Goal: Task Accomplishment & Management: Manage account settings

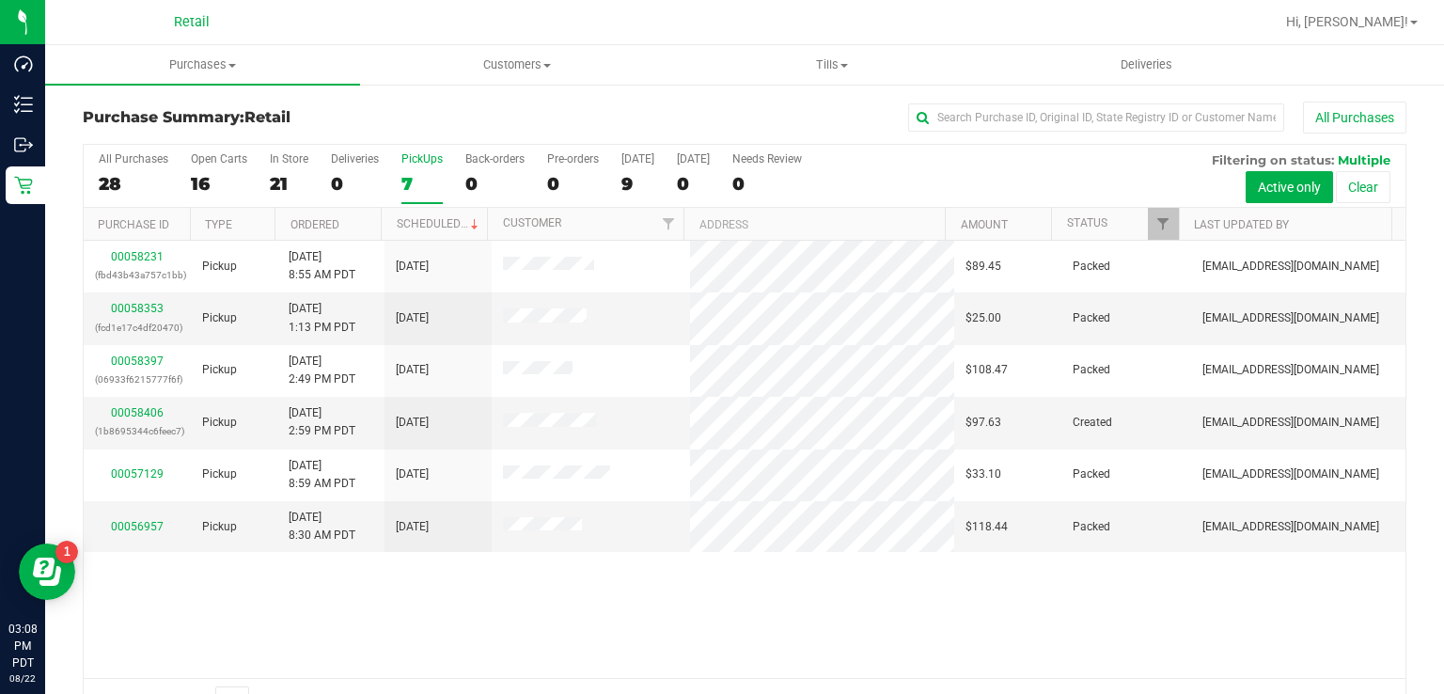
click at [411, 164] on div "PickUps" at bounding box center [421, 158] width 41 height 13
click at [0, 0] on input "PickUps 7" at bounding box center [0, 0] width 0 height 0
click at [132, 409] on link "00058406" at bounding box center [137, 412] width 53 height 13
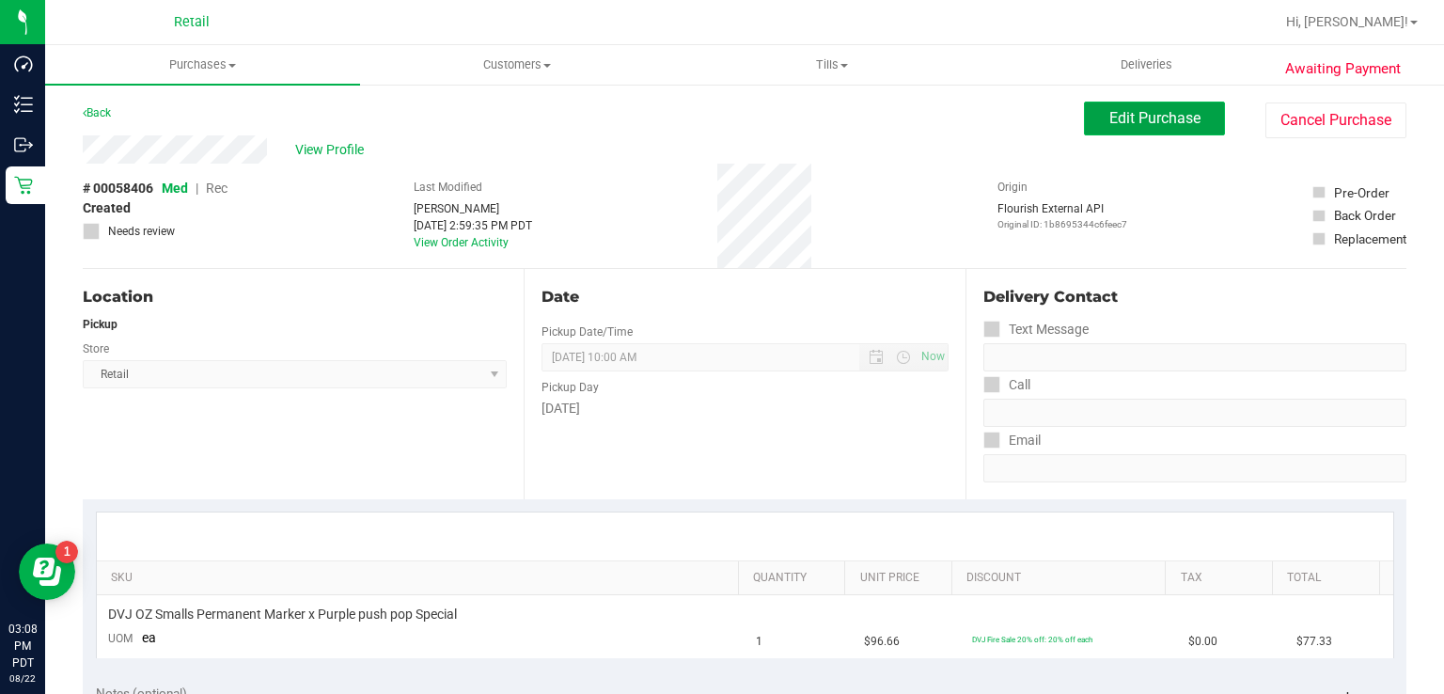
click at [1131, 118] on span "Edit Purchase" at bounding box center [1154, 118] width 91 height 18
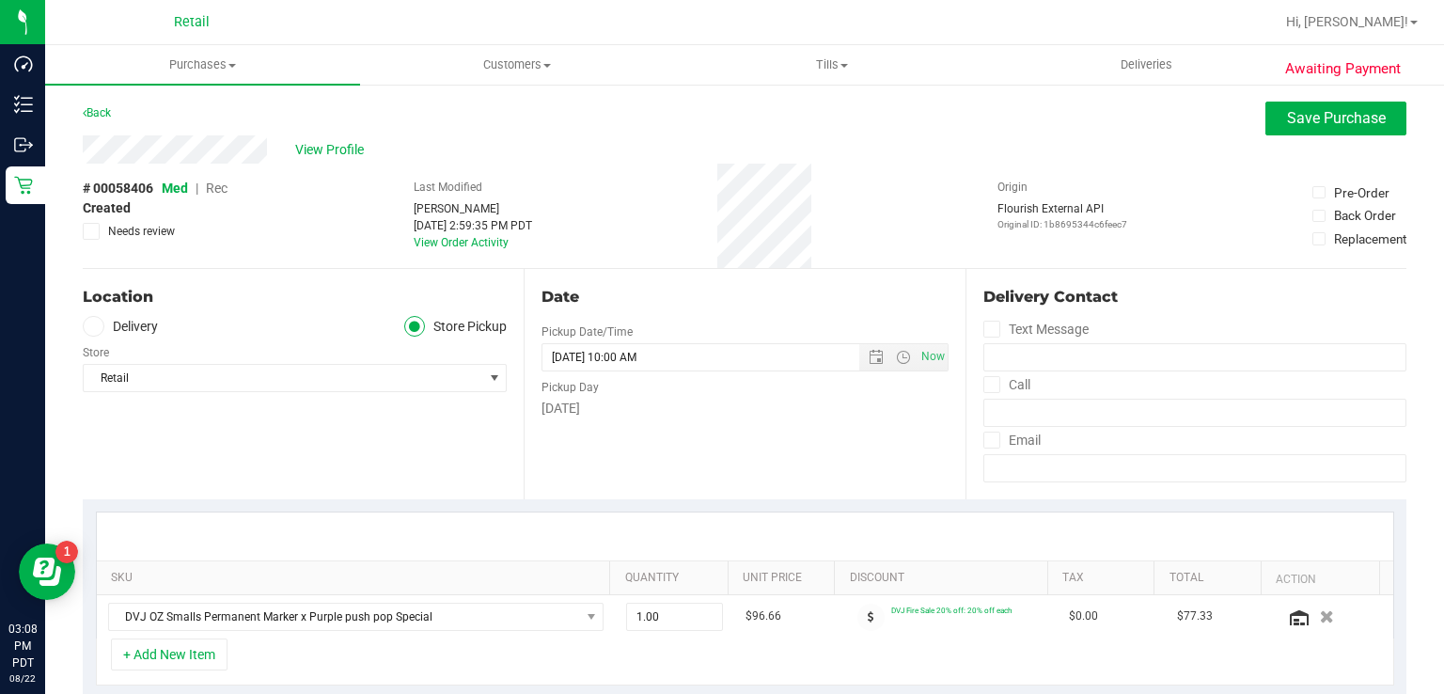
click at [211, 186] on span "Rec" at bounding box center [217, 187] width 22 height 15
click at [1287, 120] on span "Save Purchase" at bounding box center [1336, 118] width 99 height 18
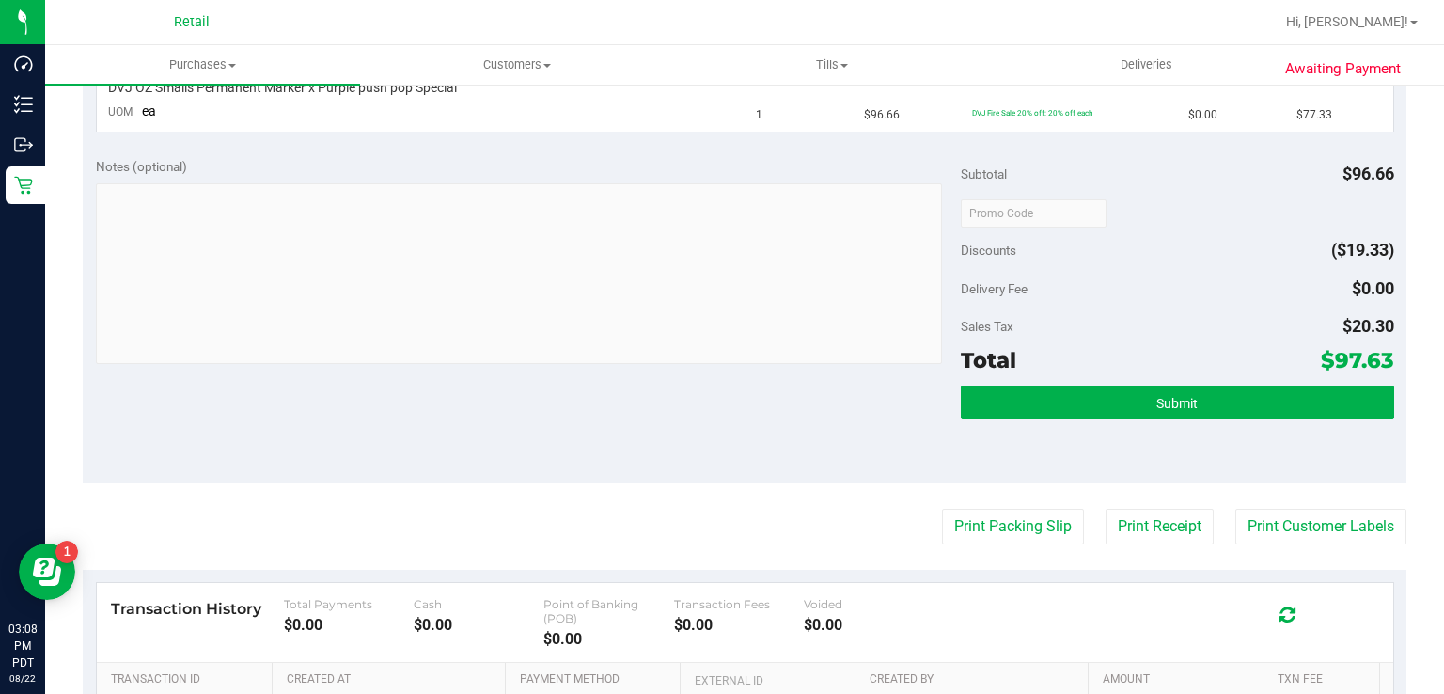
scroll to position [531, 0]
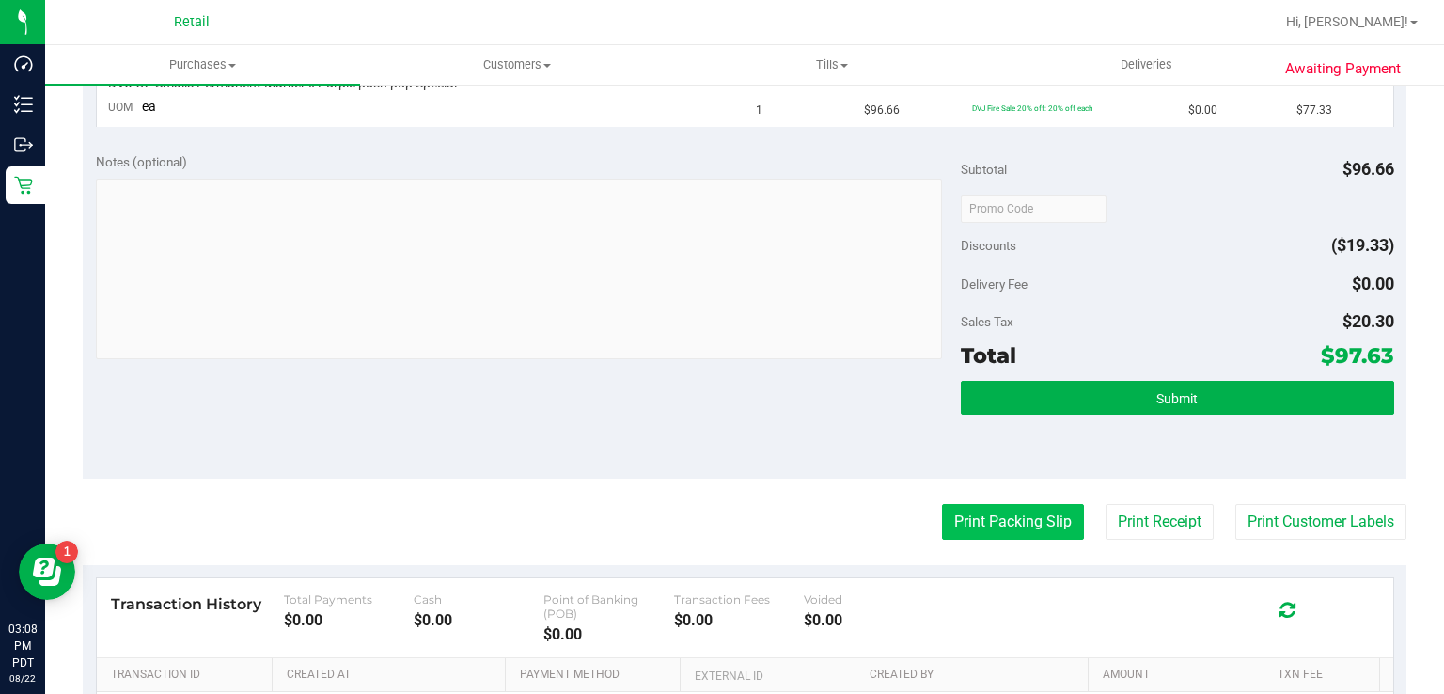
click at [995, 504] on button "Print Packing Slip" at bounding box center [1013, 522] width 142 height 36
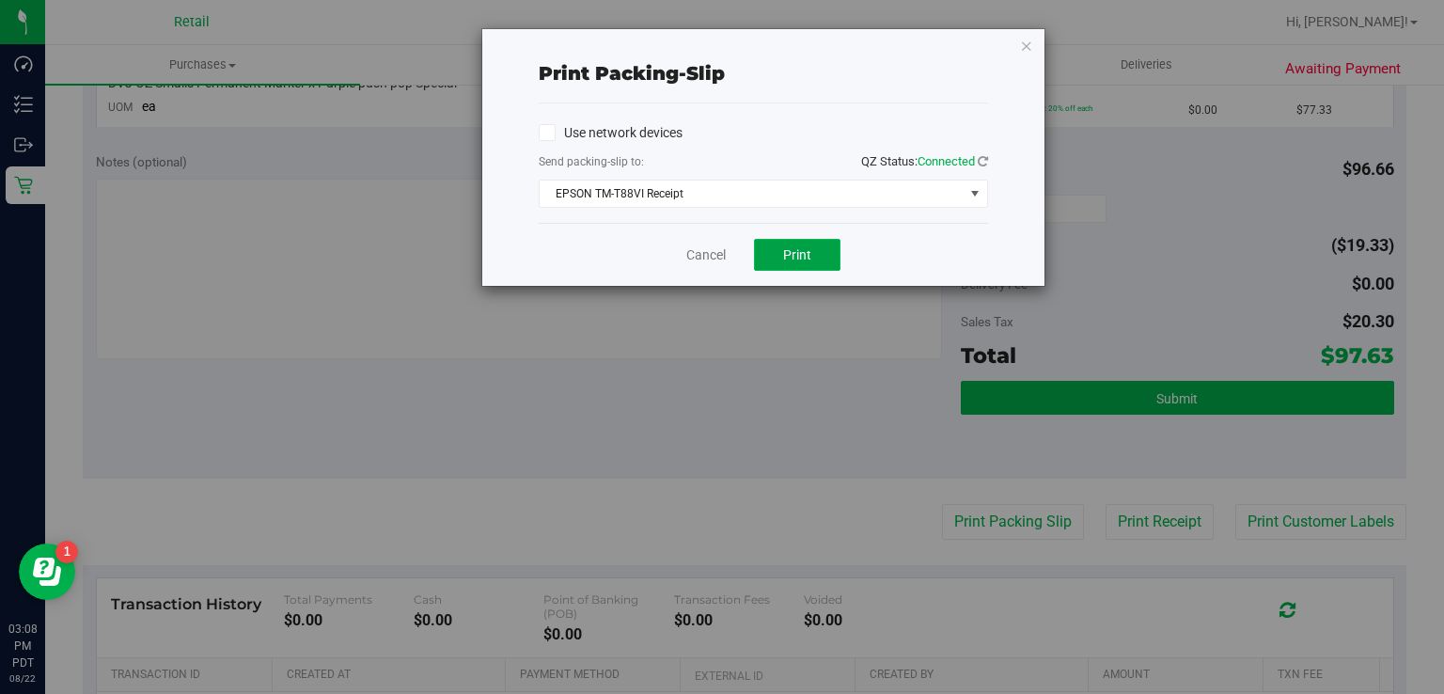
click at [784, 261] on button "Print" at bounding box center [797, 255] width 86 height 32
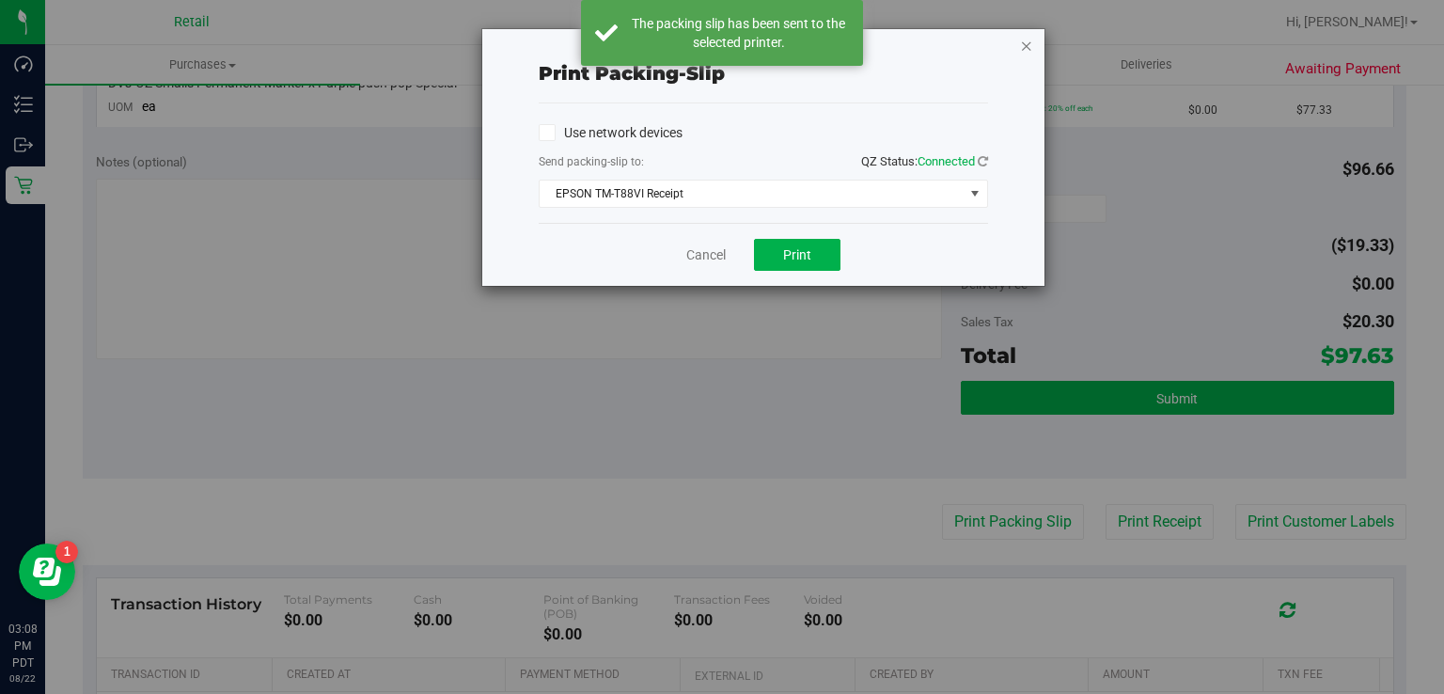
click at [1026, 44] on icon "button" at bounding box center [1026, 45] width 13 height 23
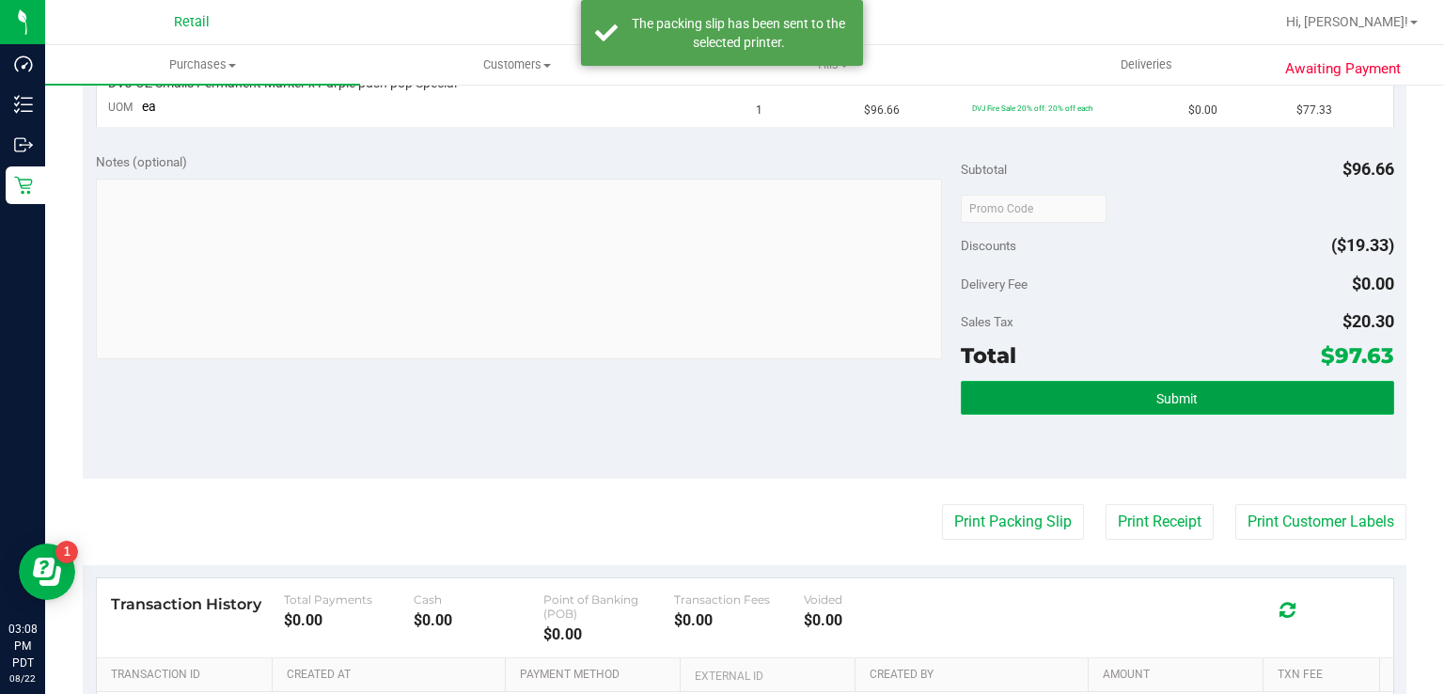
click at [1127, 389] on button "Submit" at bounding box center [1176, 398] width 432 height 34
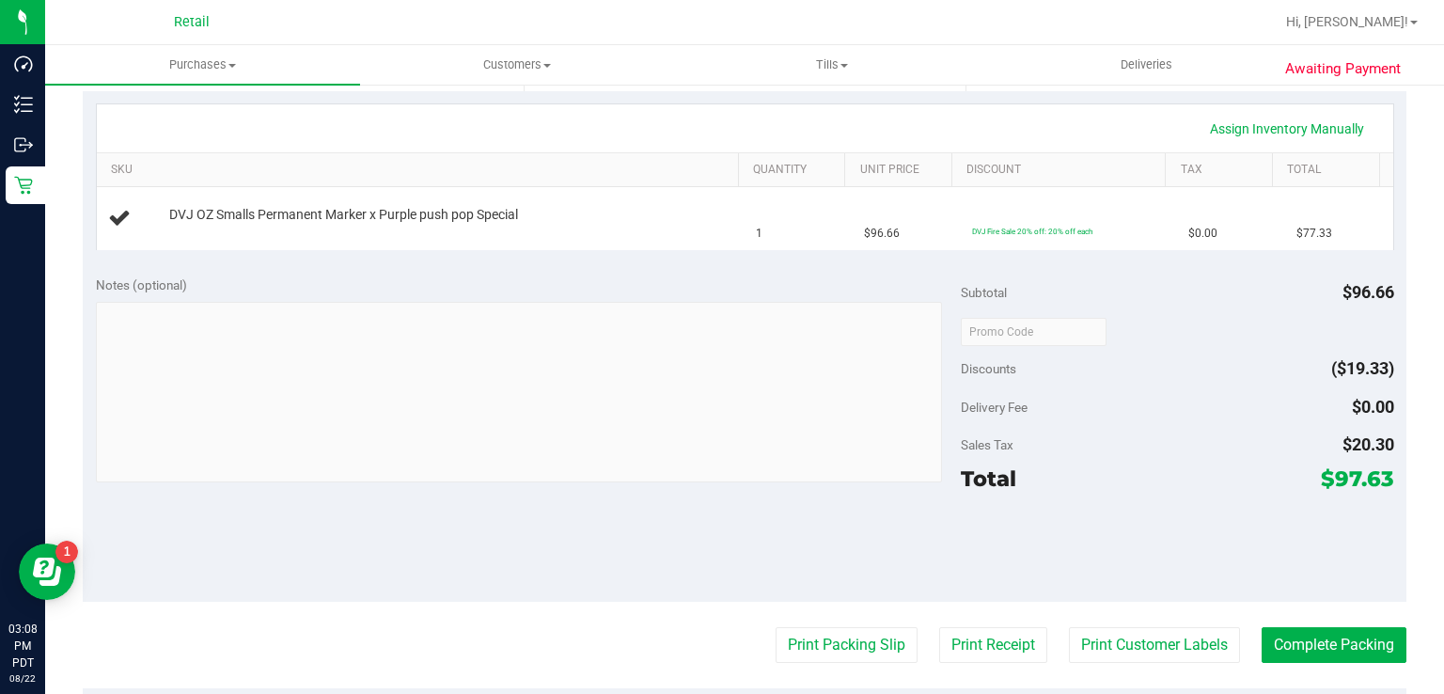
scroll to position [427, 0]
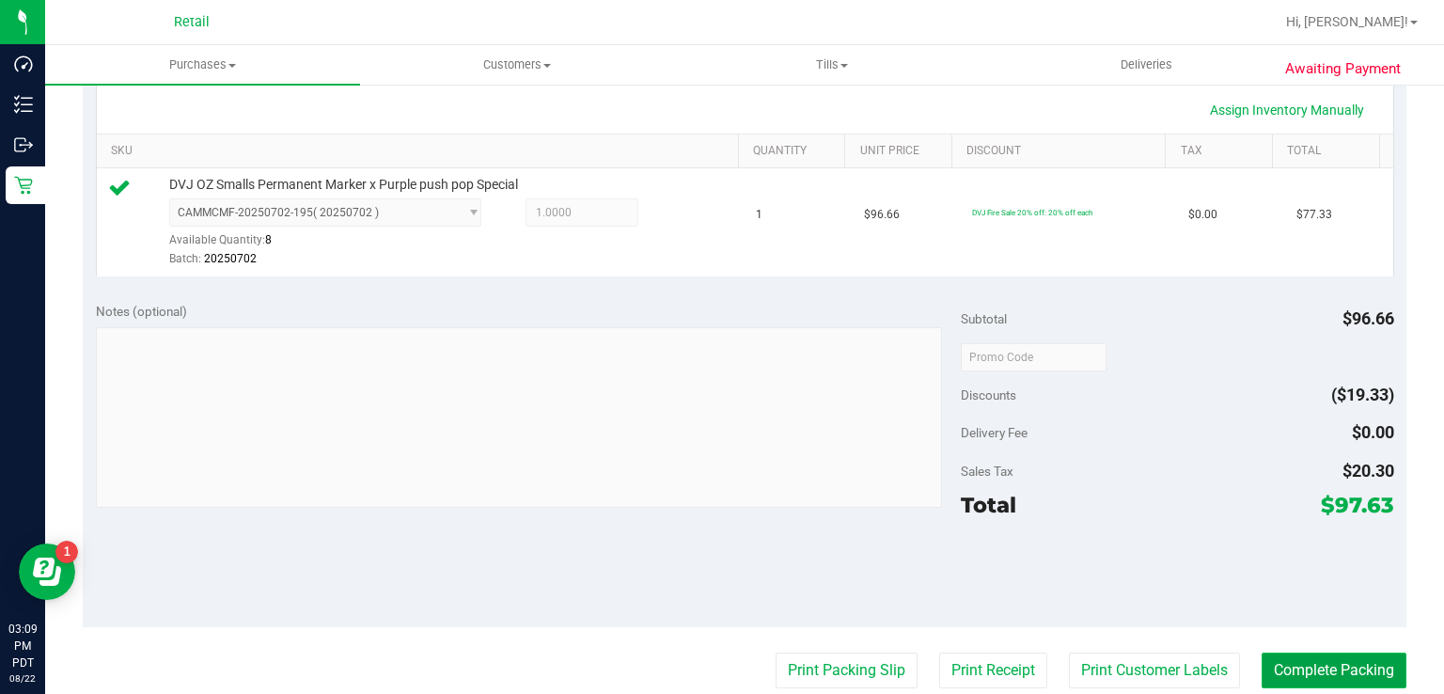
click at [1338, 669] on button "Complete Packing" at bounding box center [1333, 670] width 145 height 36
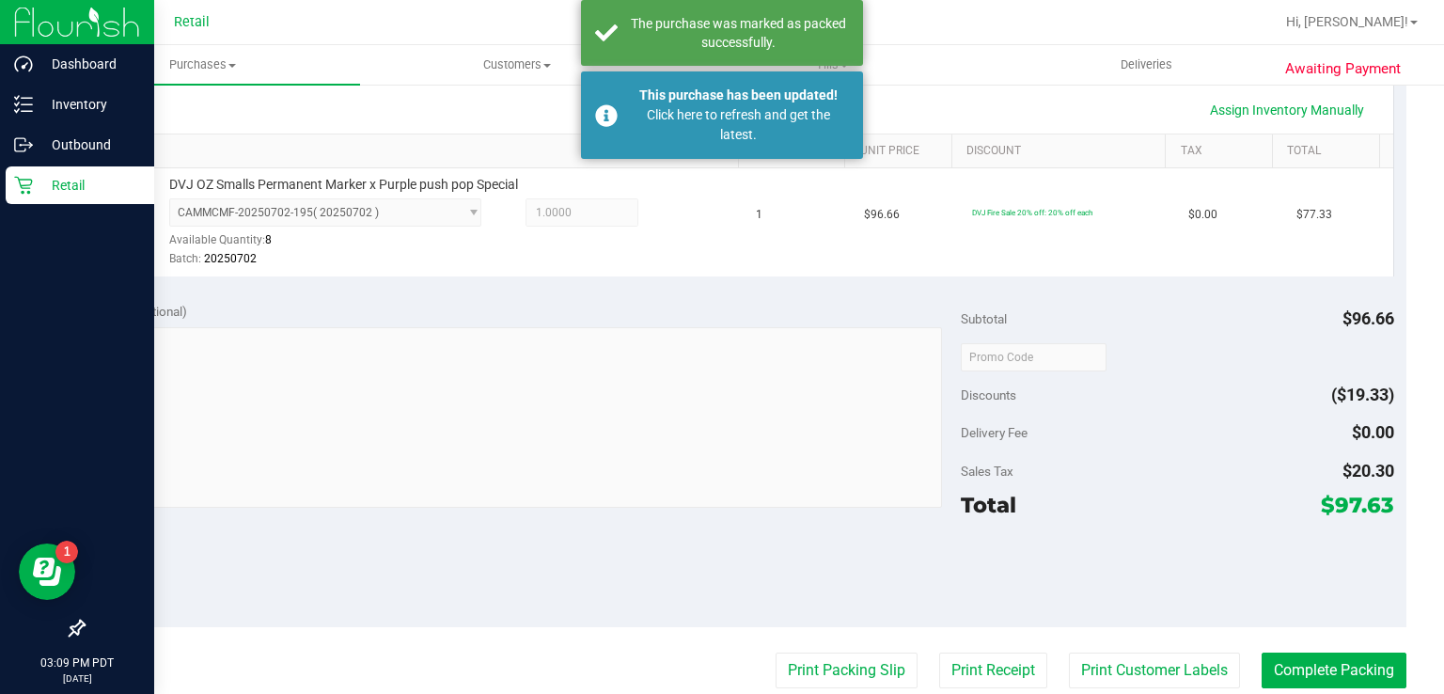
click at [9, 192] on div "Retail" at bounding box center [80, 185] width 148 height 38
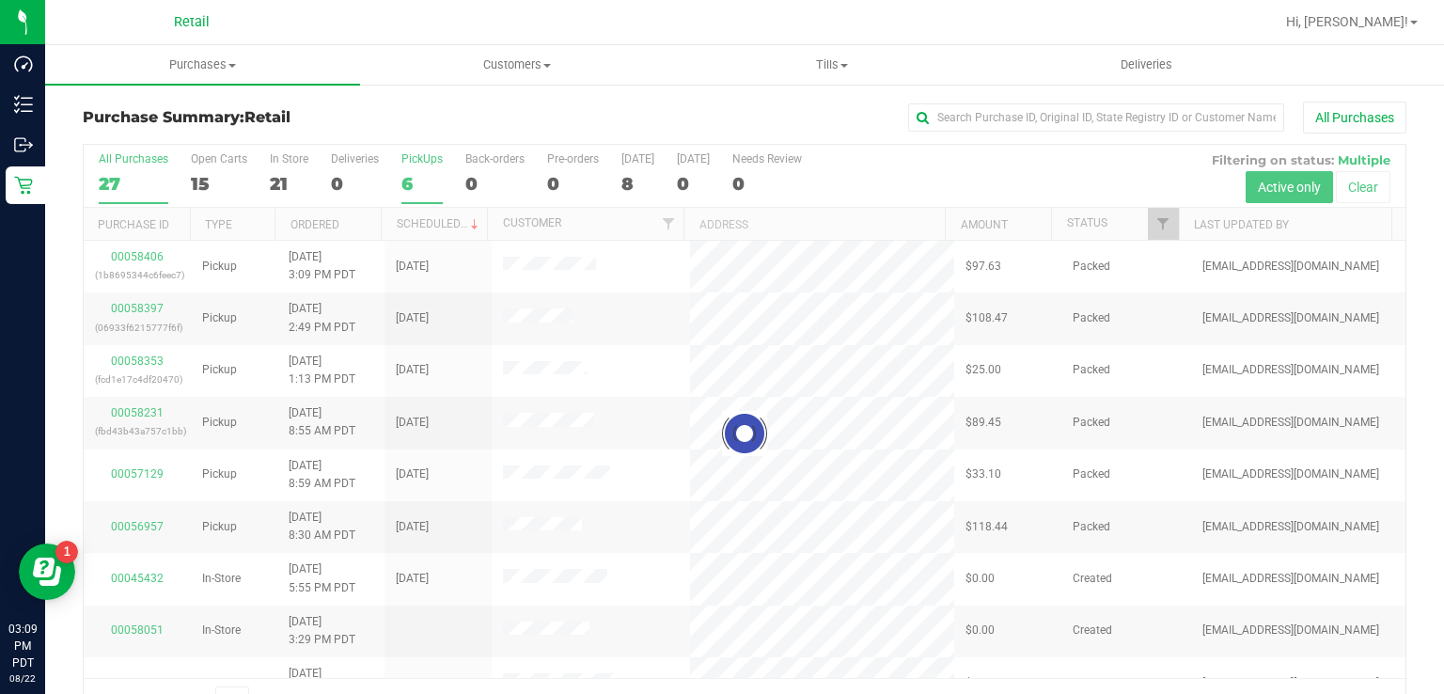
click at [418, 158] on div "PickUps" at bounding box center [421, 158] width 41 height 13
click at [0, 0] on input "PickUps 6" at bounding box center [0, 0] width 0 height 0
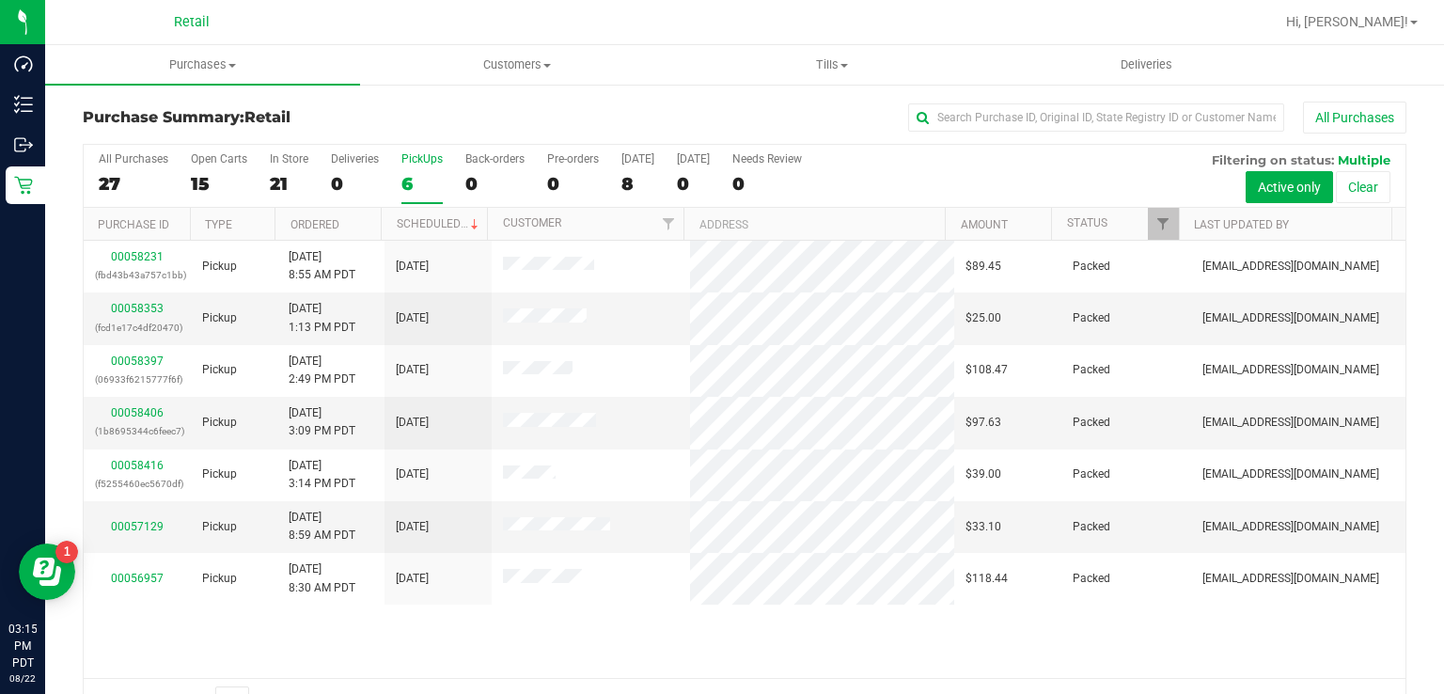
click at [429, 173] on div "6" at bounding box center [421, 184] width 41 height 22
click at [0, 0] on input "PickUps 6" at bounding box center [0, 0] width 0 height 0
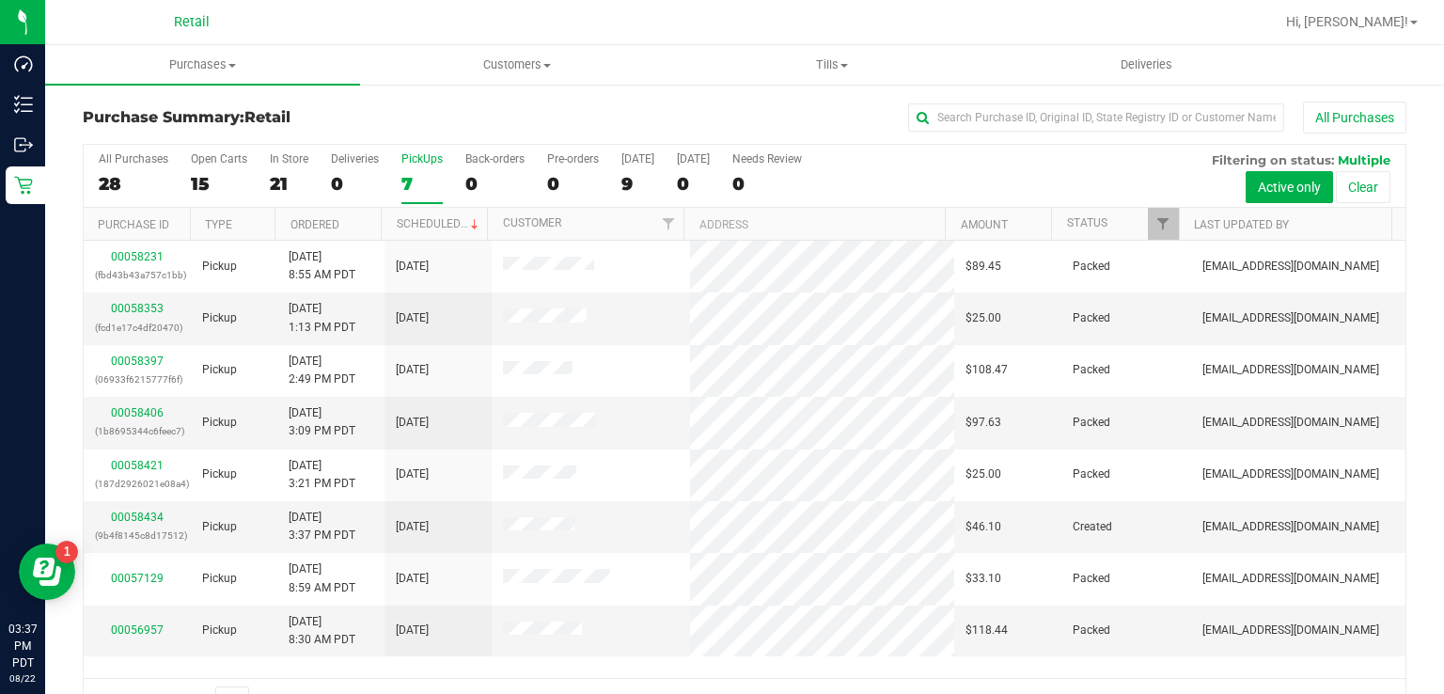
click at [402, 157] on div "PickUps" at bounding box center [421, 158] width 41 height 13
click at [0, 0] on input "PickUps 7" at bounding box center [0, 0] width 0 height 0
click at [141, 510] on link "00058434" at bounding box center [137, 516] width 53 height 13
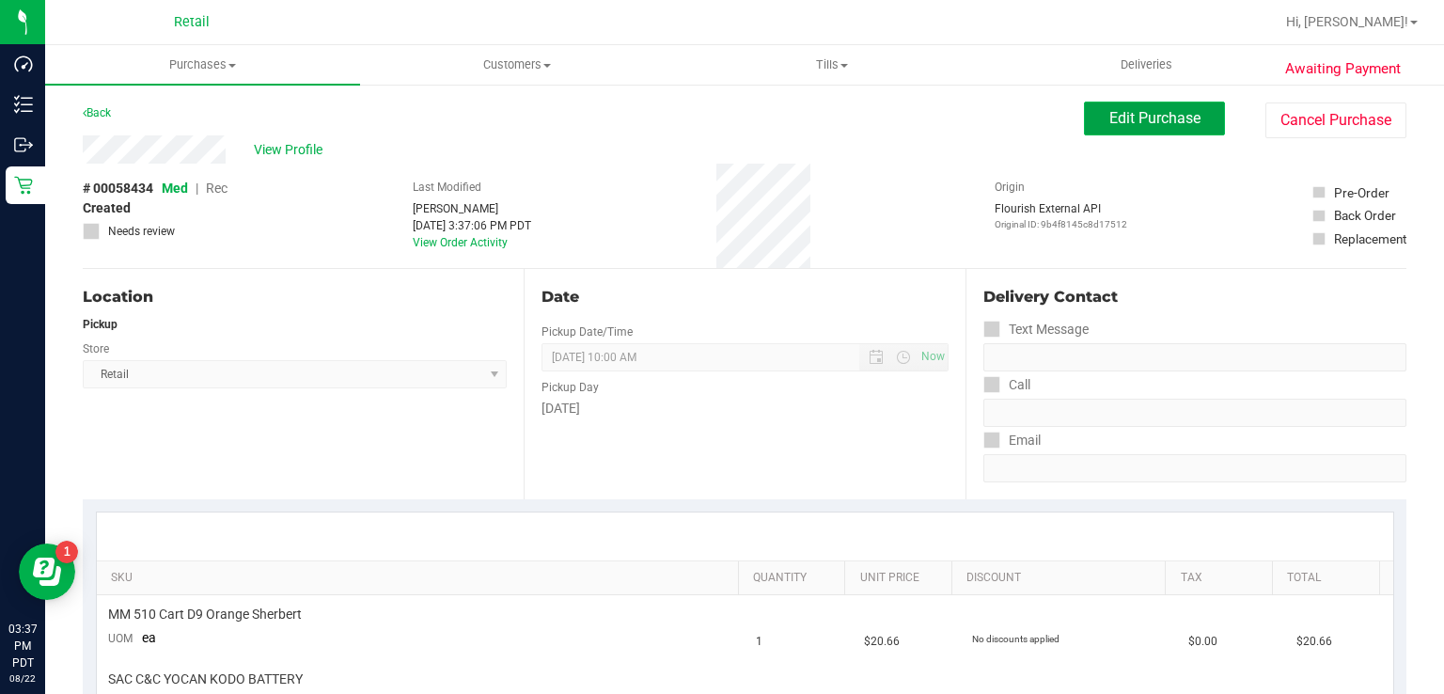
click at [1135, 109] on span "Edit Purchase" at bounding box center [1154, 118] width 91 height 18
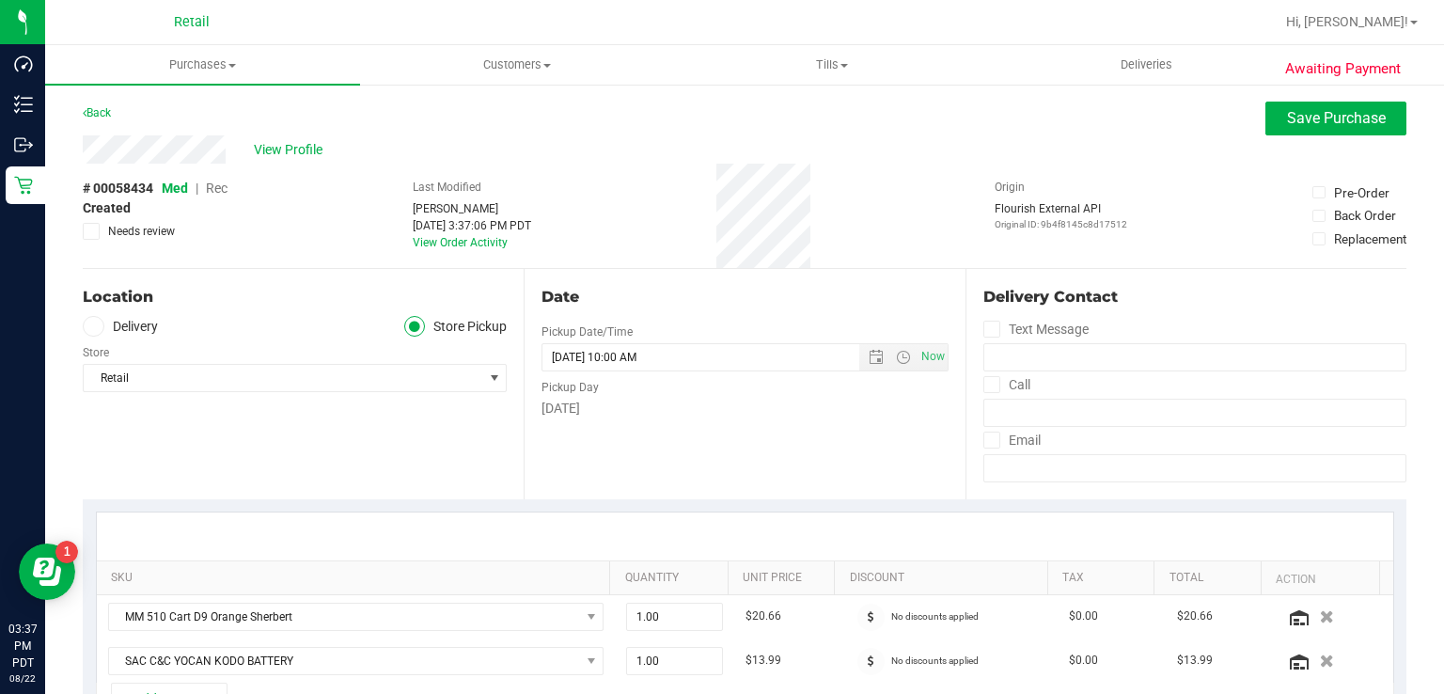
click at [221, 188] on span "Rec" at bounding box center [217, 187] width 22 height 15
click at [1304, 120] on span "Save Purchase" at bounding box center [1336, 118] width 99 height 18
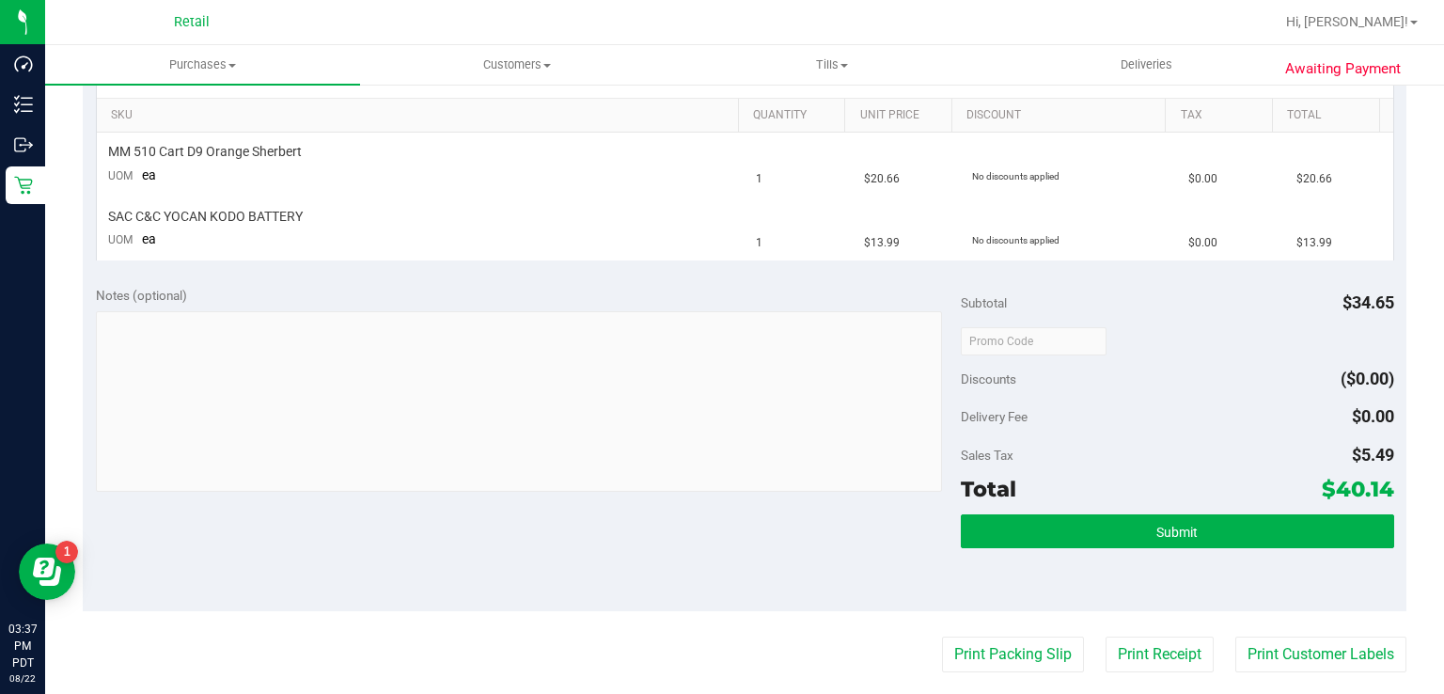
scroll to position [498, 0]
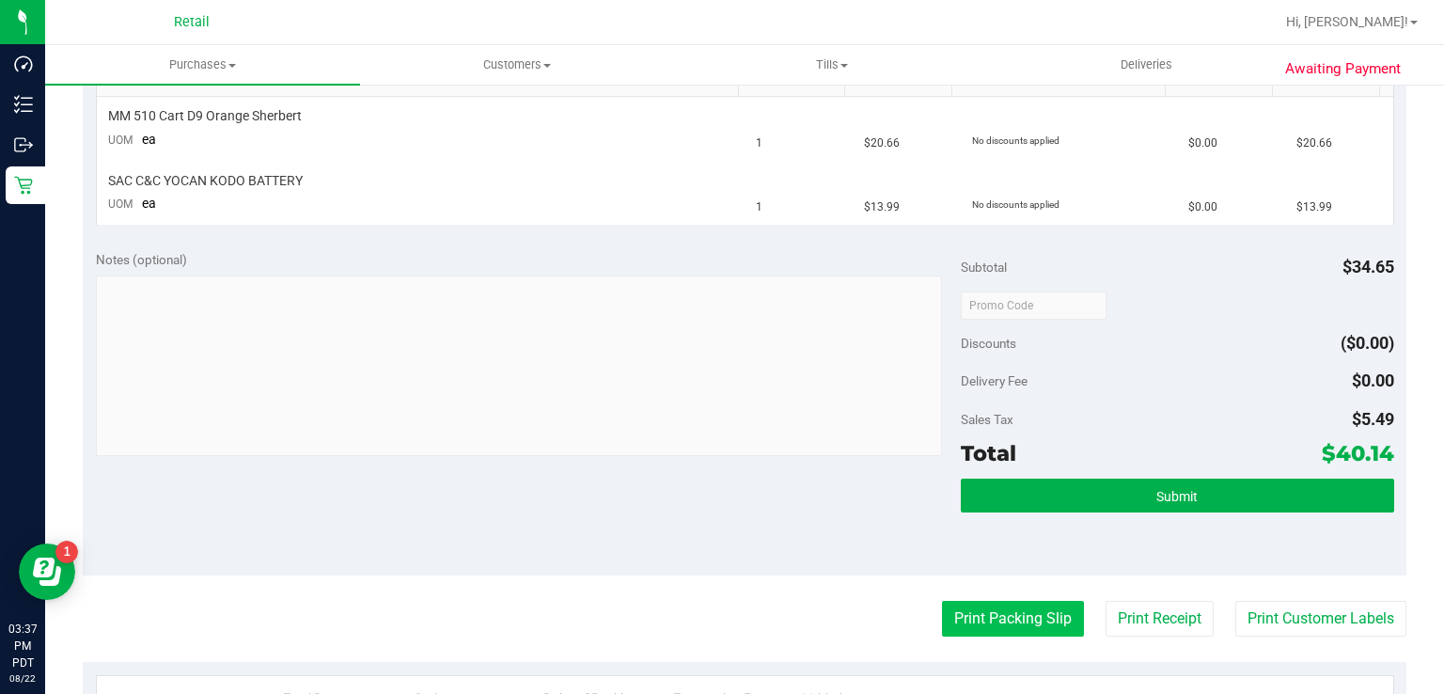
click at [984, 620] on button "Print Packing Slip" at bounding box center [1013, 619] width 142 height 36
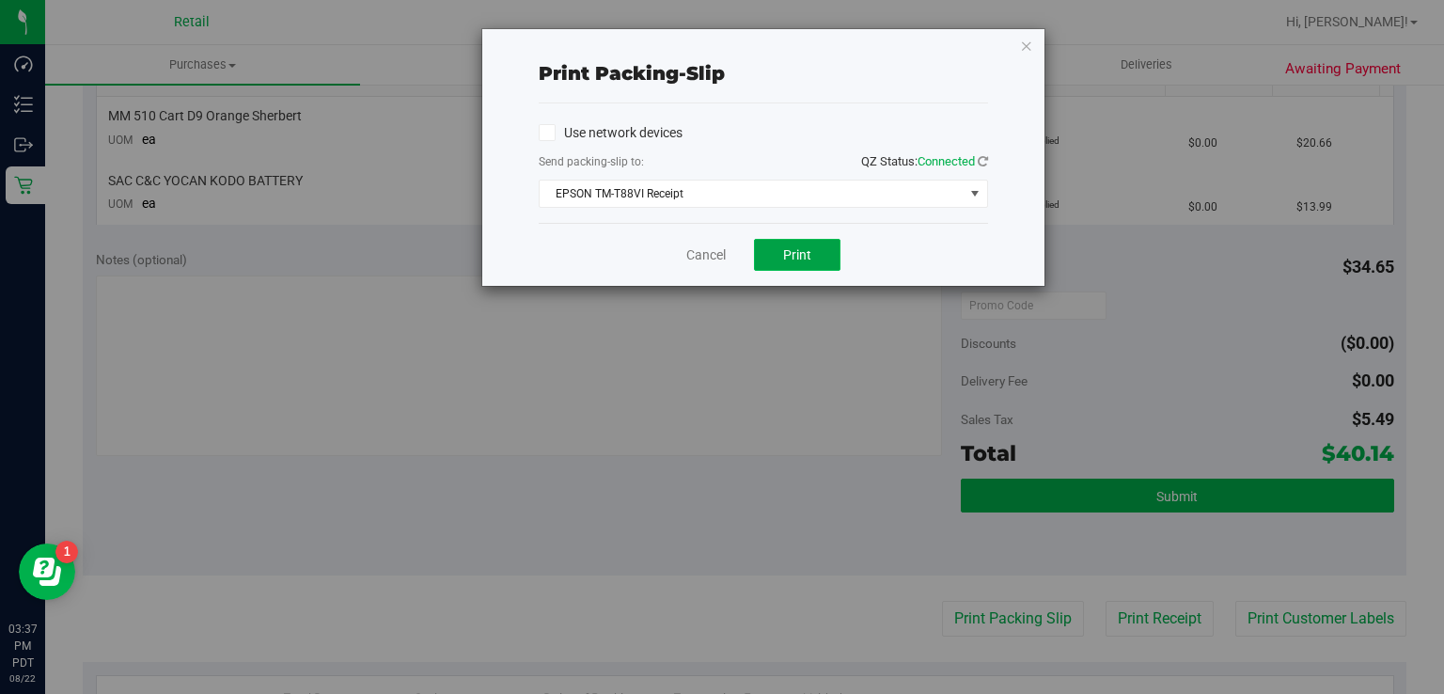
click at [806, 252] on span "Print" at bounding box center [797, 254] width 28 height 15
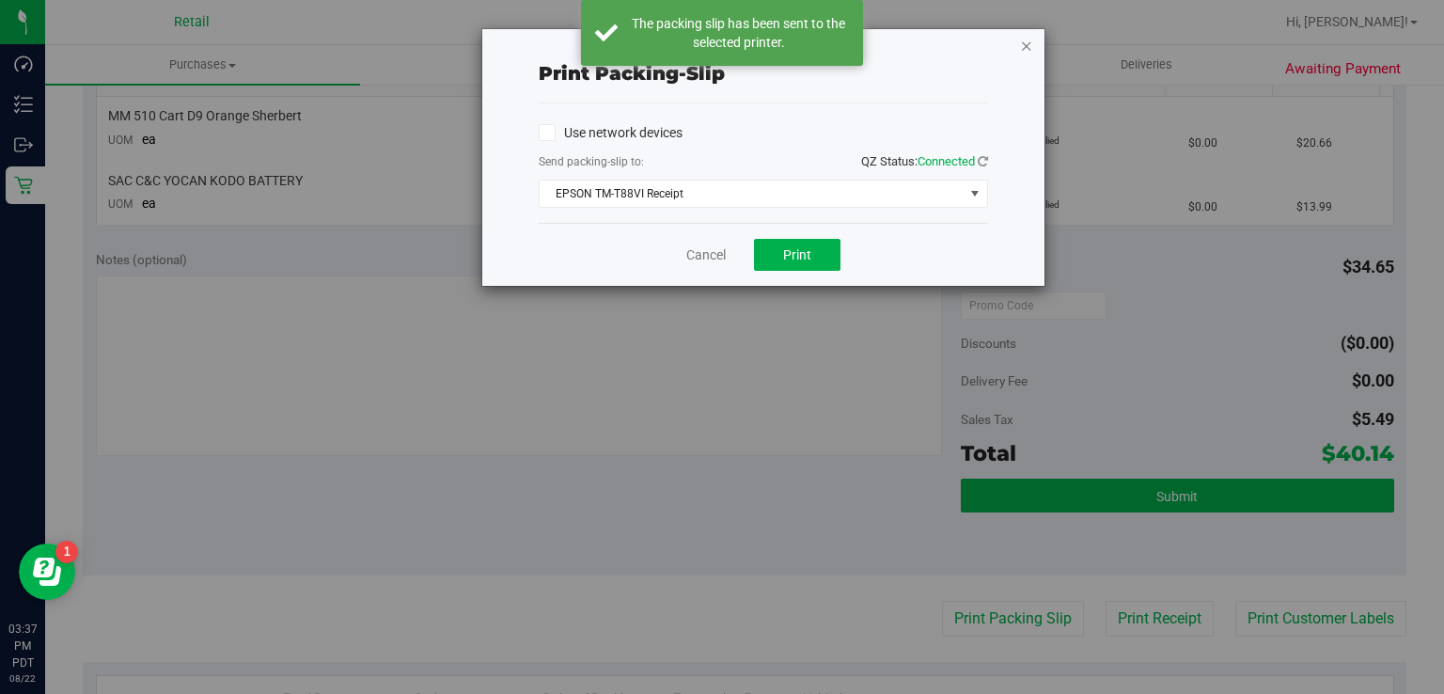
click at [1021, 46] on icon "button" at bounding box center [1026, 45] width 13 height 23
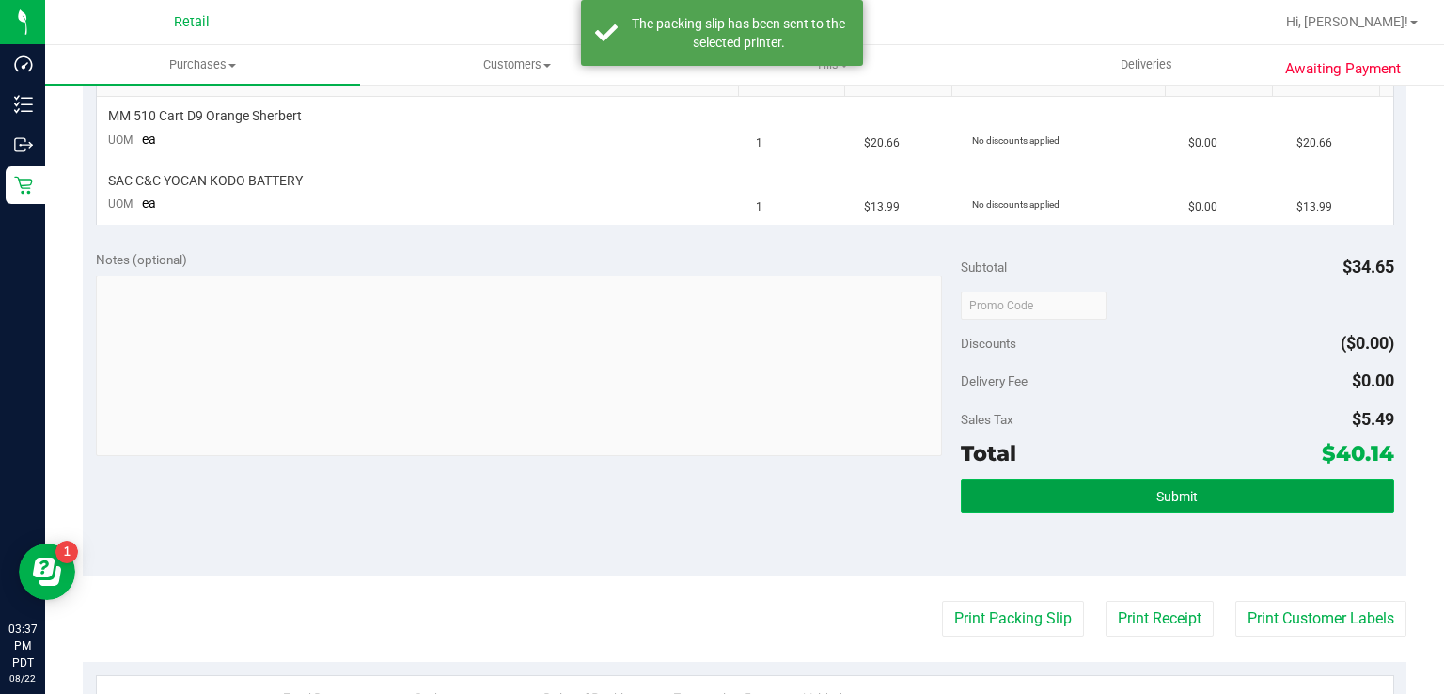
click at [1189, 506] on button "Submit" at bounding box center [1176, 495] width 432 height 34
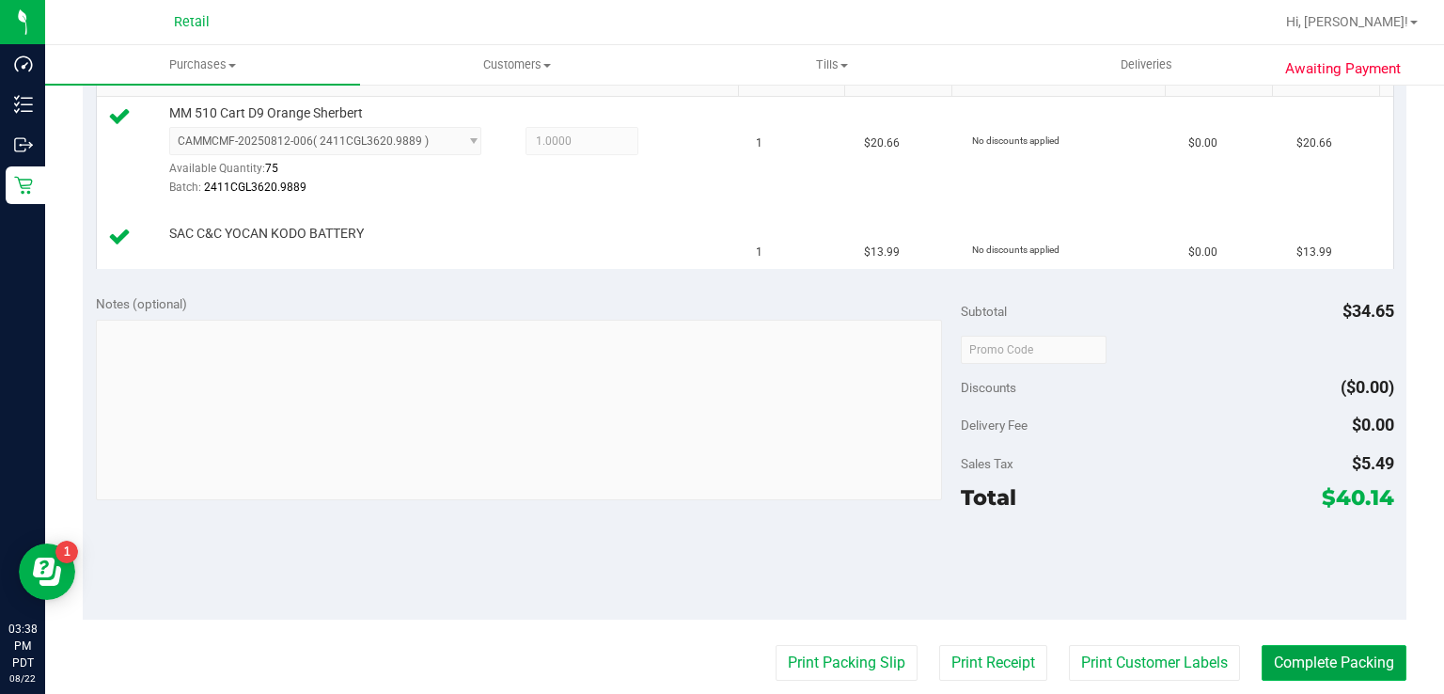
click at [1331, 648] on button "Complete Packing" at bounding box center [1333, 663] width 145 height 36
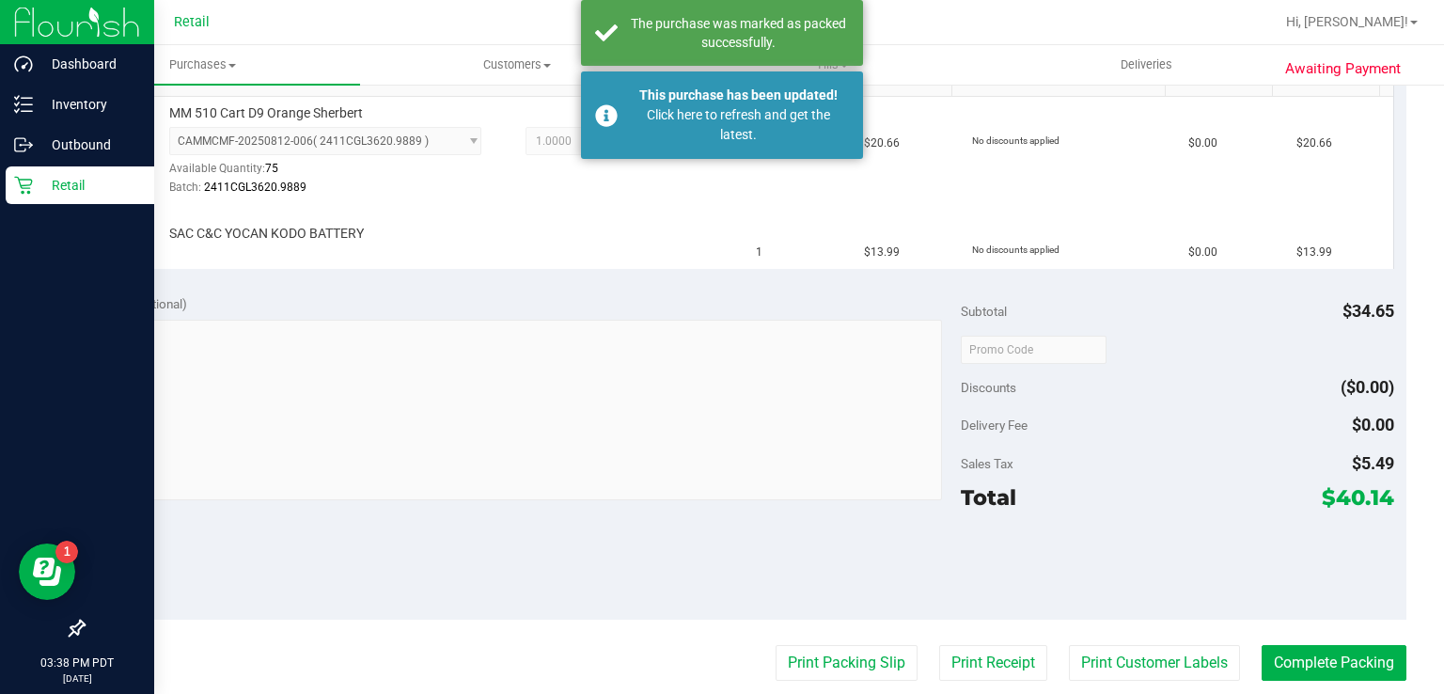
click at [31, 195] on div "Retail" at bounding box center [80, 185] width 148 height 38
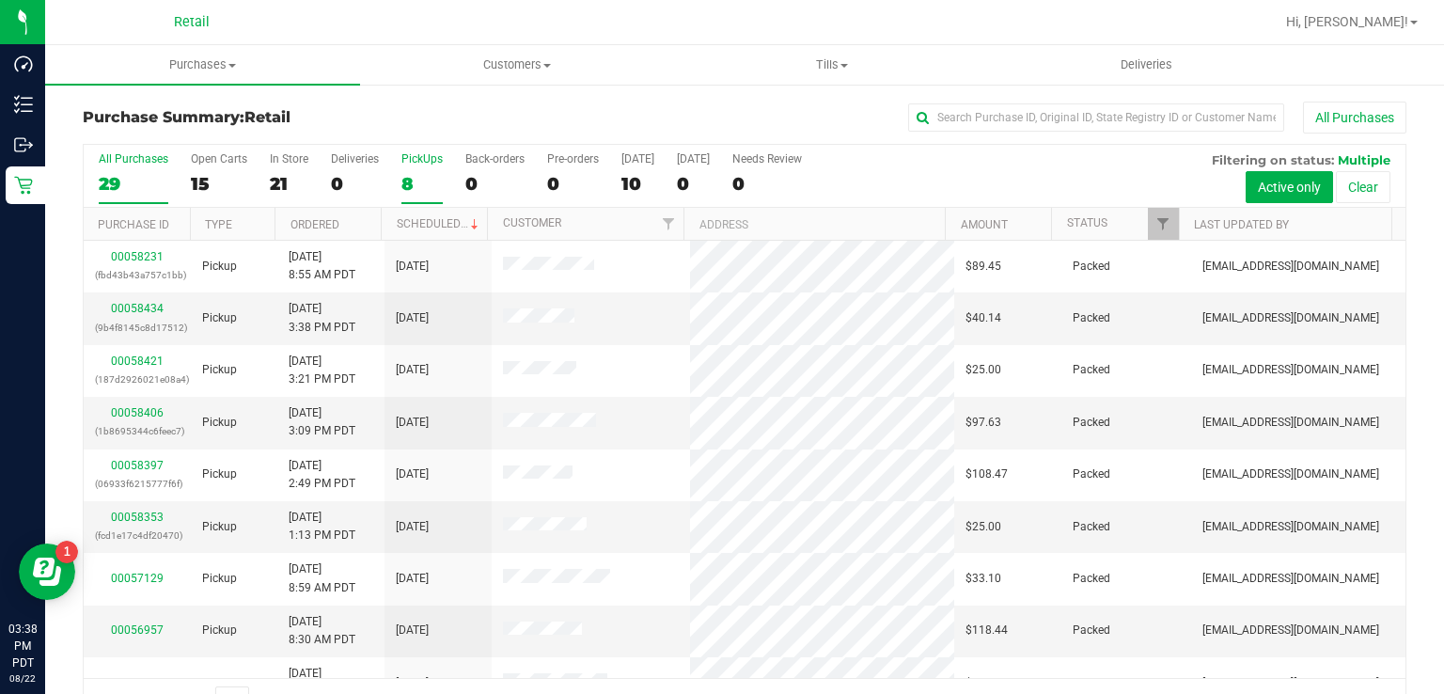
click at [415, 171] on label "PickUps 8" at bounding box center [421, 178] width 41 height 52
click at [0, 0] on input "PickUps 8" at bounding box center [0, 0] width 0 height 0
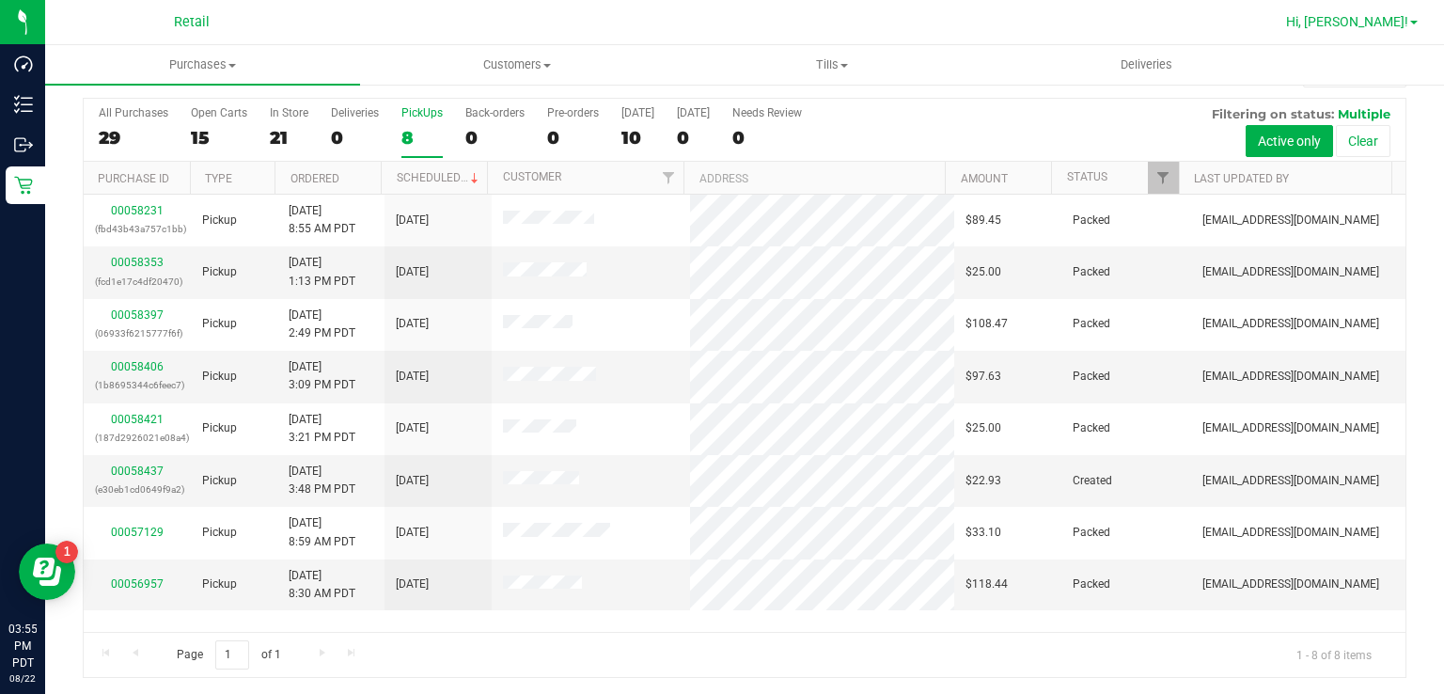
click at [1387, 15] on span "Hi, [PERSON_NAME]!" at bounding box center [1347, 21] width 122 height 15
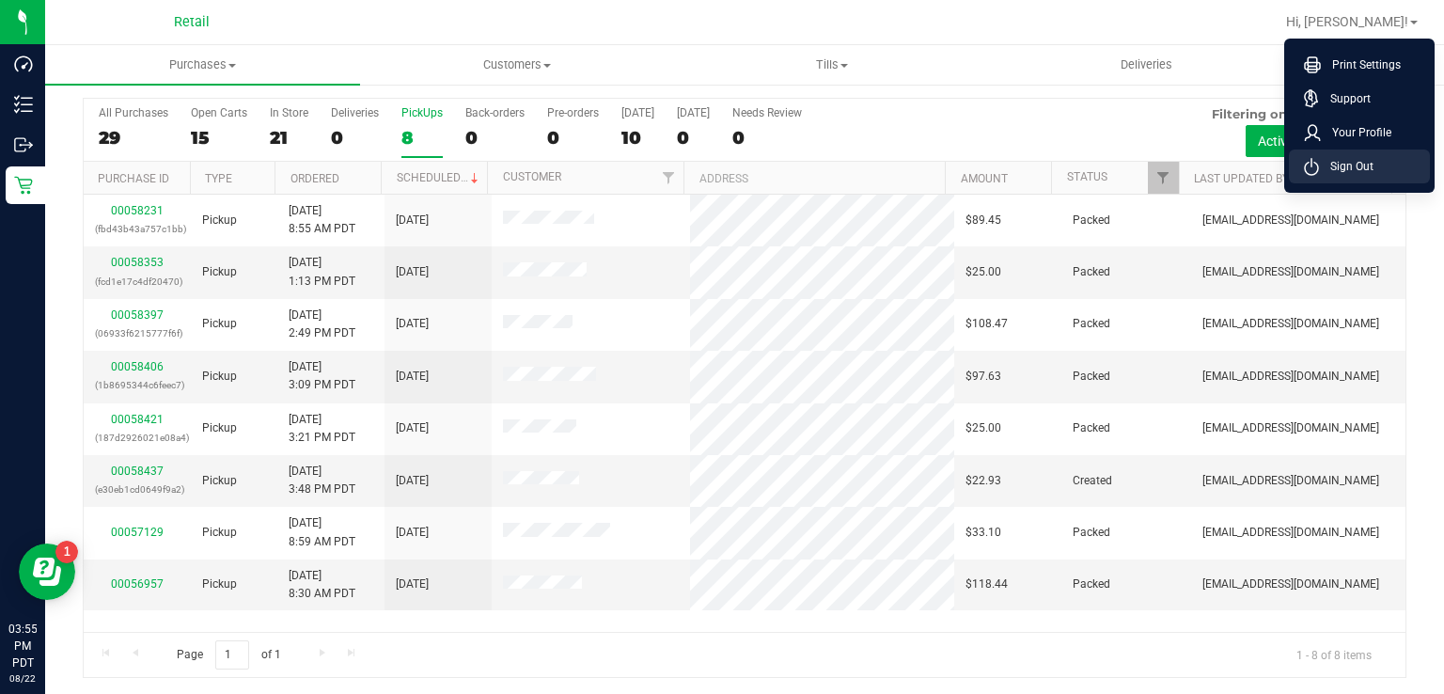
click at [1331, 171] on span "Sign Out" at bounding box center [1346, 166] width 55 height 19
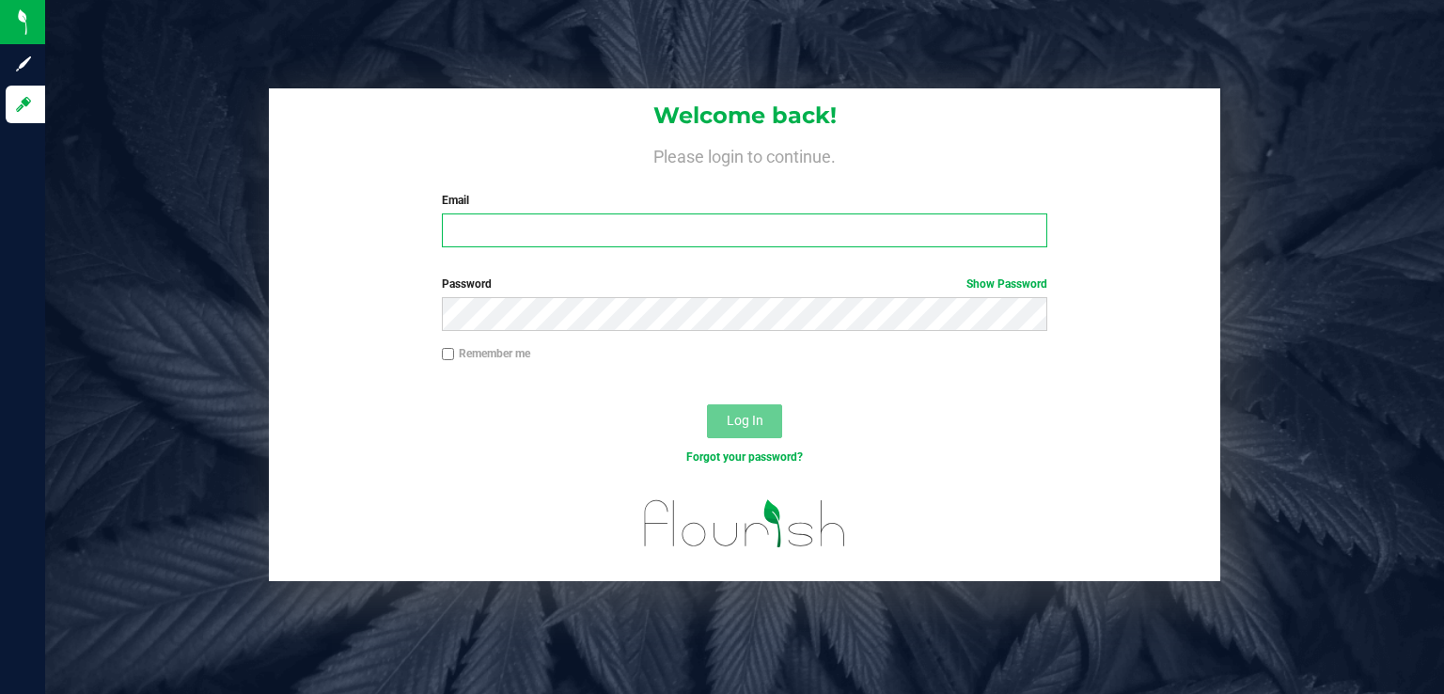
click at [496, 228] on input "Email" at bounding box center [745, 230] width 606 height 34
type input "[EMAIL_ADDRESS][DOMAIN_NAME]"
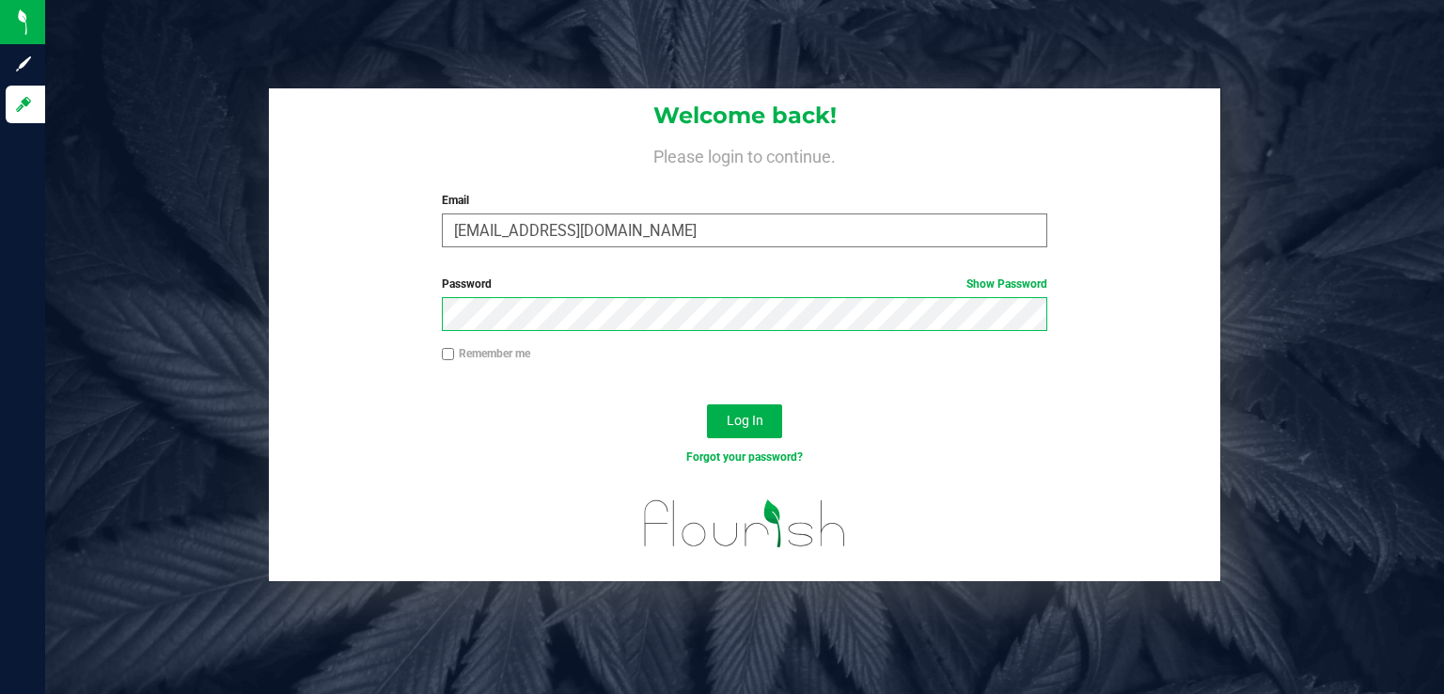
click at [707, 404] on button "Log In" at bounding box center [744, 421] width 75 height 34
